Goal: Transaction & Acquisition: Purchase product/service

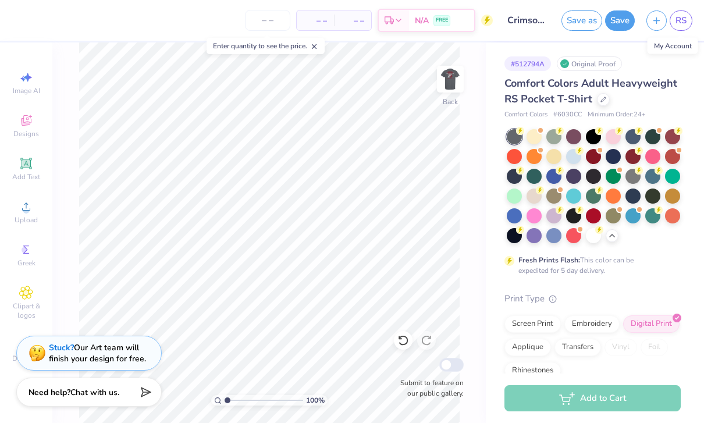
scroll to position [41, 0]
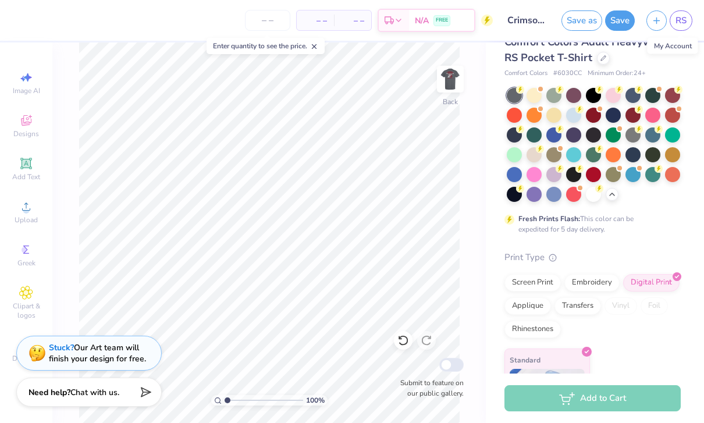
click at [442, 88] on img at bounding box center [449, 78] width 23 height 23
click at [602, 60] on div at bounding box center [603, 58] width 13 height 13
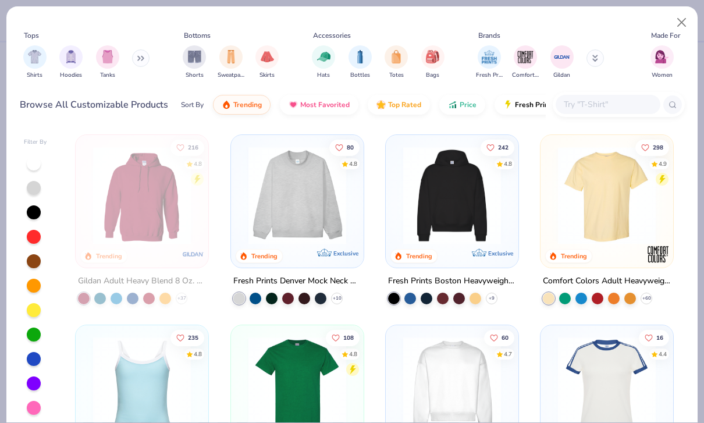
click at [606, 105] on input "text" at bounding box center [607, 104] width 90 height 13
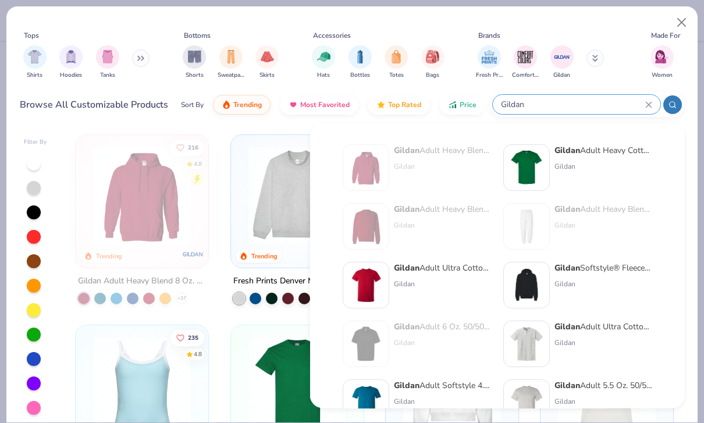
type input "Gildan"
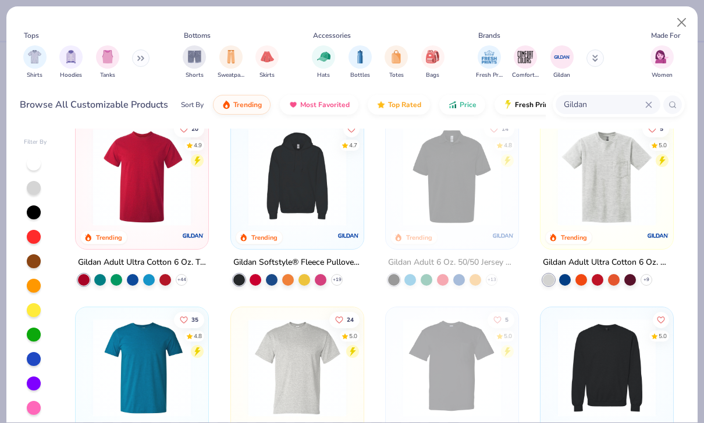
scroll to position [209, 0]
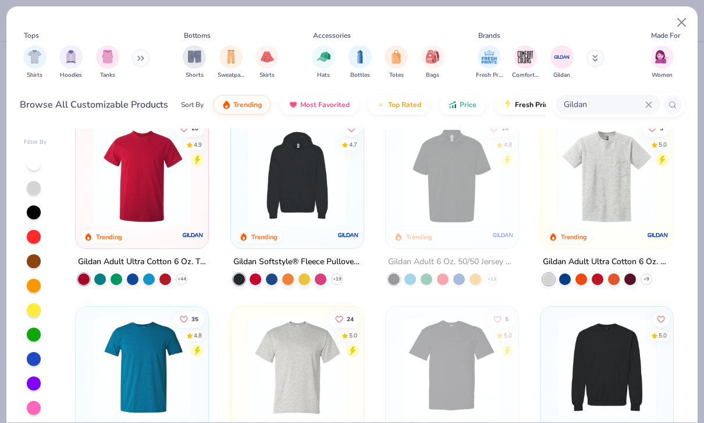
click at [463, 110] on button "Price" at bounding box center [462, 105] width 46 height 20
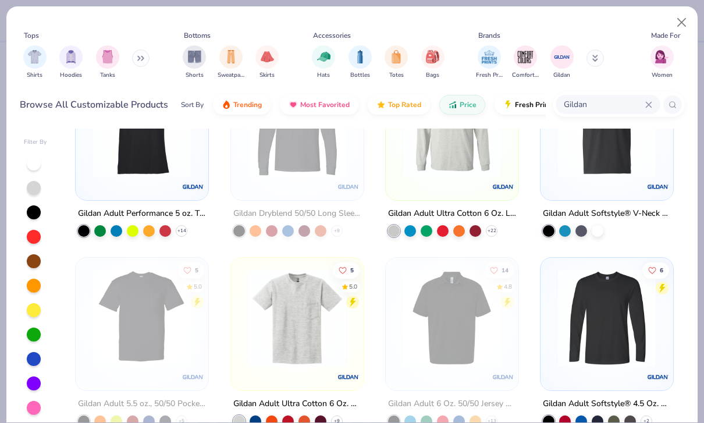
scroll to position [637, 0]
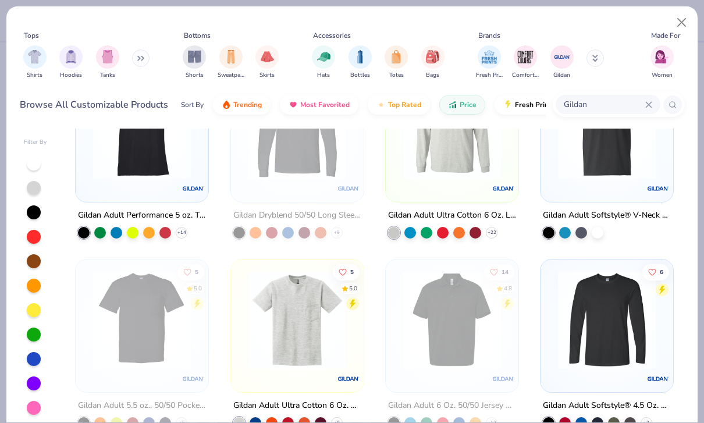
click at [312, 330] on img at bounding box center [297, 320] width 109 height 98
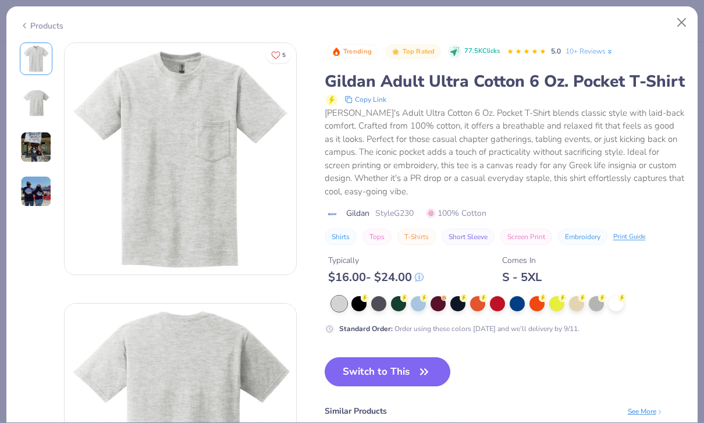
click at [423, 366] on icon "button" at bounding box center [424, 371] width 16 height 16
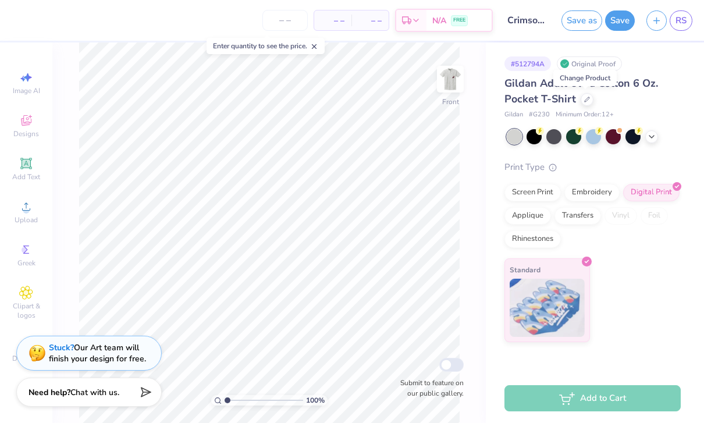
click at [553, 138] on div at bounding box center [553, 136] width 15 height 15
click at [443, 83] on img at bounding box center [449, 78] width 23 height 23
click at [298, 27] on input "number" at bounding box center [284, 20] width 45 height 21
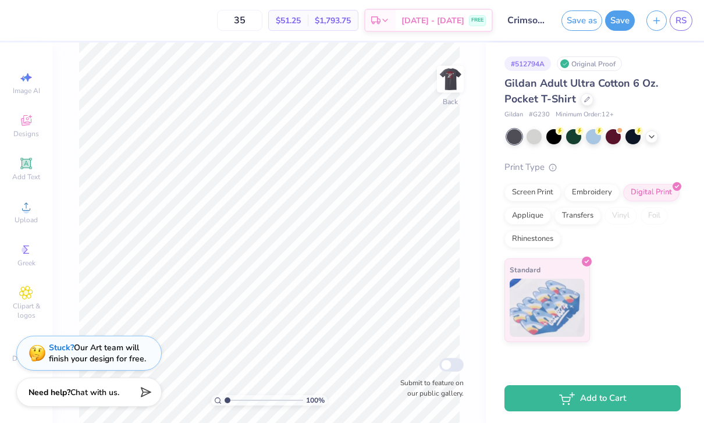
type input "3"
type input "2"
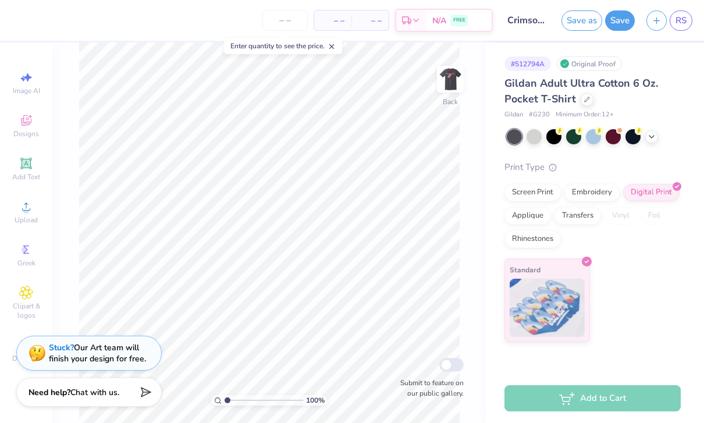
click at [588, 102] on div at bounding box center [586, 99] width 13 height 13
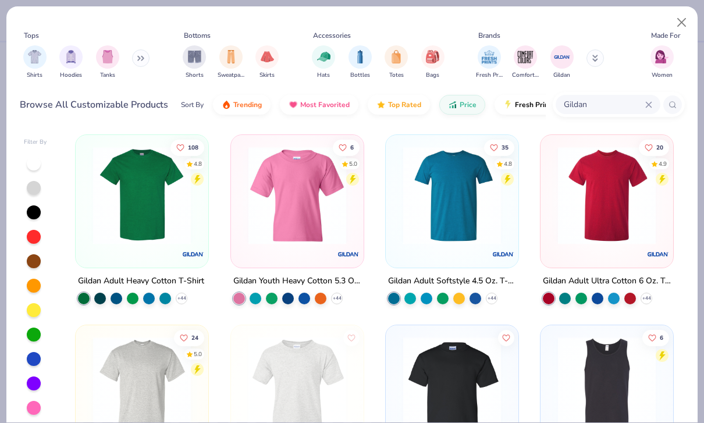
click at [122, 184] on img at bounding box center [141, 196] width 109 height 98
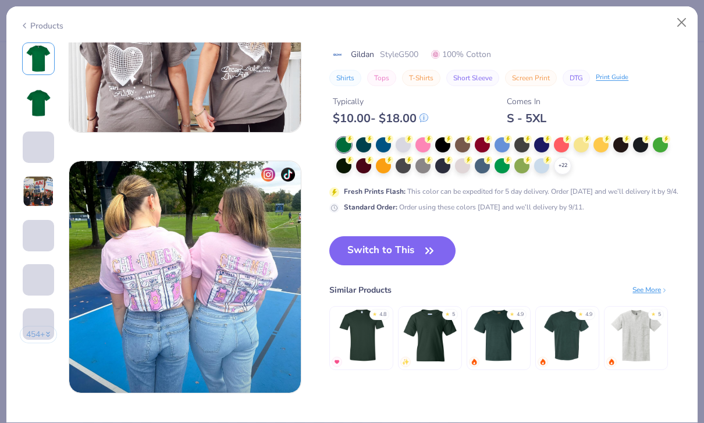
scroll to position [1572, 0]
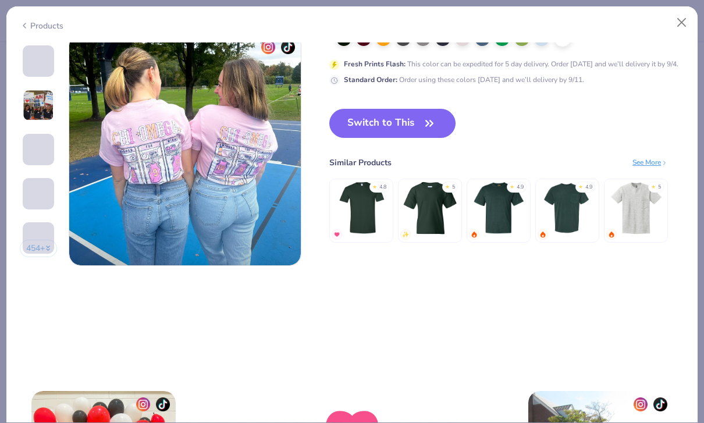
click at [397, 117] on button "Switch to This" at bounding box center [392, 123] width 126 height 29
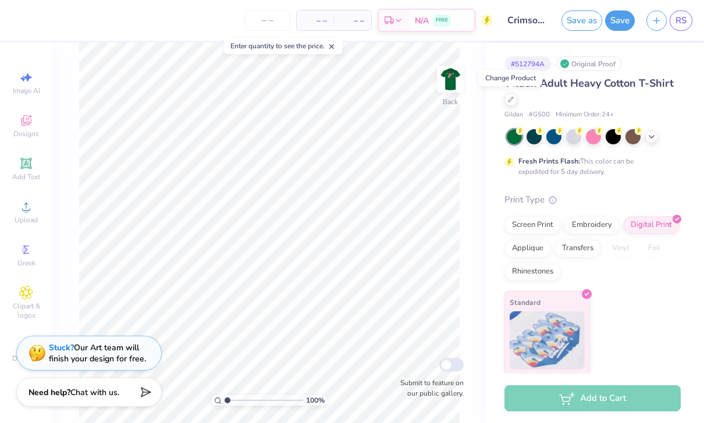
click at [655, 140] on div at bounding box center [594, 136] width 174 height 15
click at [657, 136] on div at bounding box center [651, 136] width 13 height 13
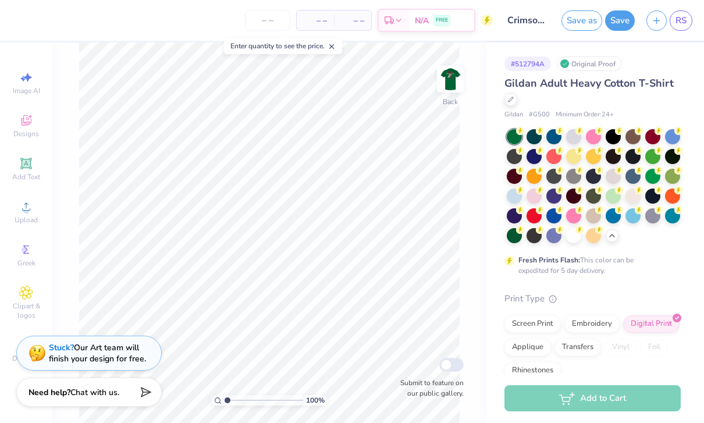
click at [577, 174] on div at bounding box center [573, 176] width 15 height 15
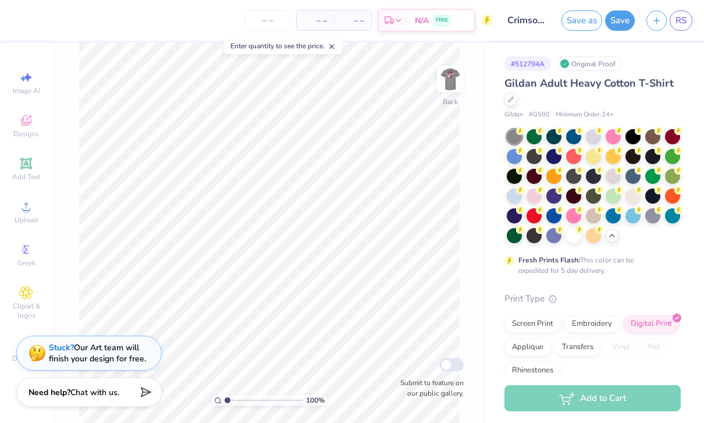
click at [516, 132] on circle at bounding box center [520, 131] width 8 height 8
click at [653, 217] on div at bounding box center [652, 215] width 15 height 15
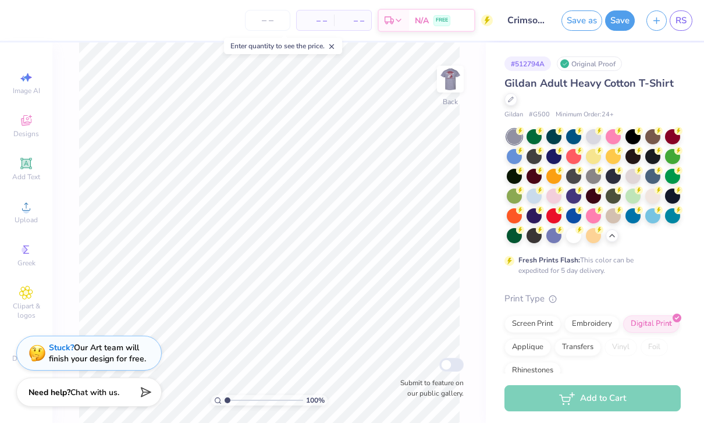
click at [597, 173] on div at bounding box center [593, 176] width 15 height 15
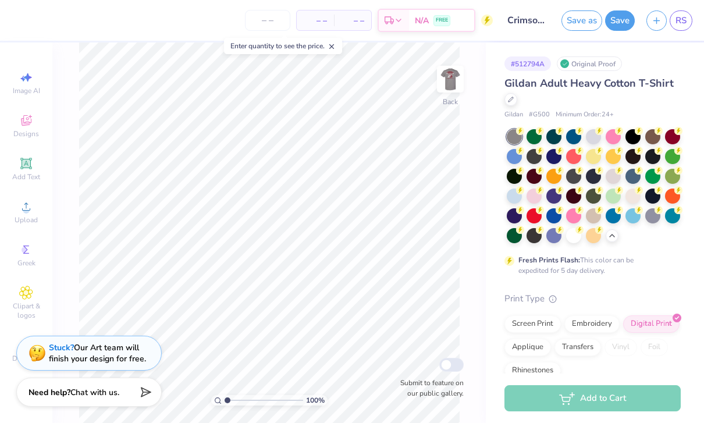
click at [593, 140] on div at bounding box center [593, 136] width 15 height 15
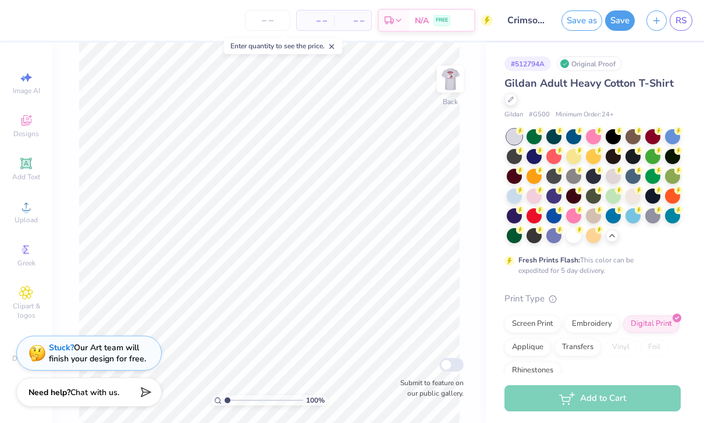
click at [444, 89] on img at bounding box center [449, 78] width 23 height 23
click at [450, 79] on img at bounding box center [449, 78] width 23 height 23
click at [274, 17] on input "number" at bounding box center [267, 20] width 45 height 21
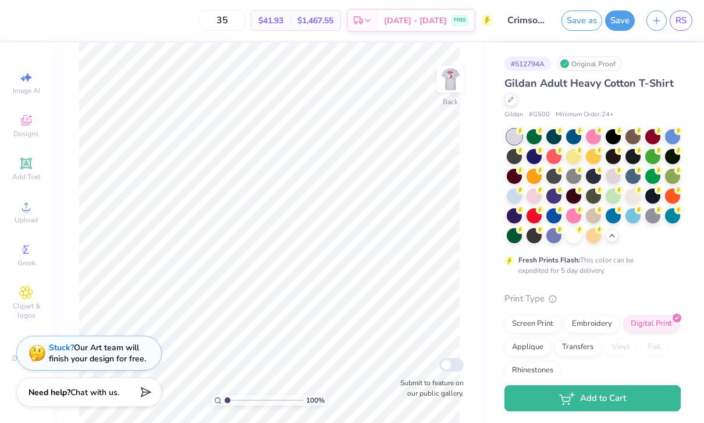
type input "3"
type input "2"
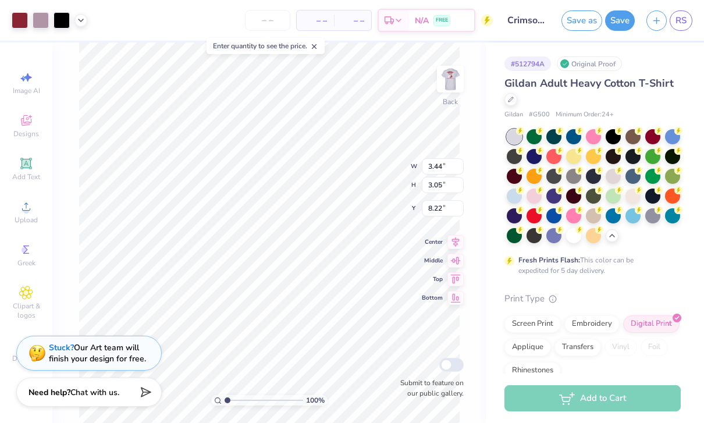
type input "3.00"
click at [460, 80] on img at bounding box center [449, 78] width 23 height 23
click at [452, 80] on img at bounding box center [449, 78] width 23 height 23
